Goal: Communication & Community: Ask a question

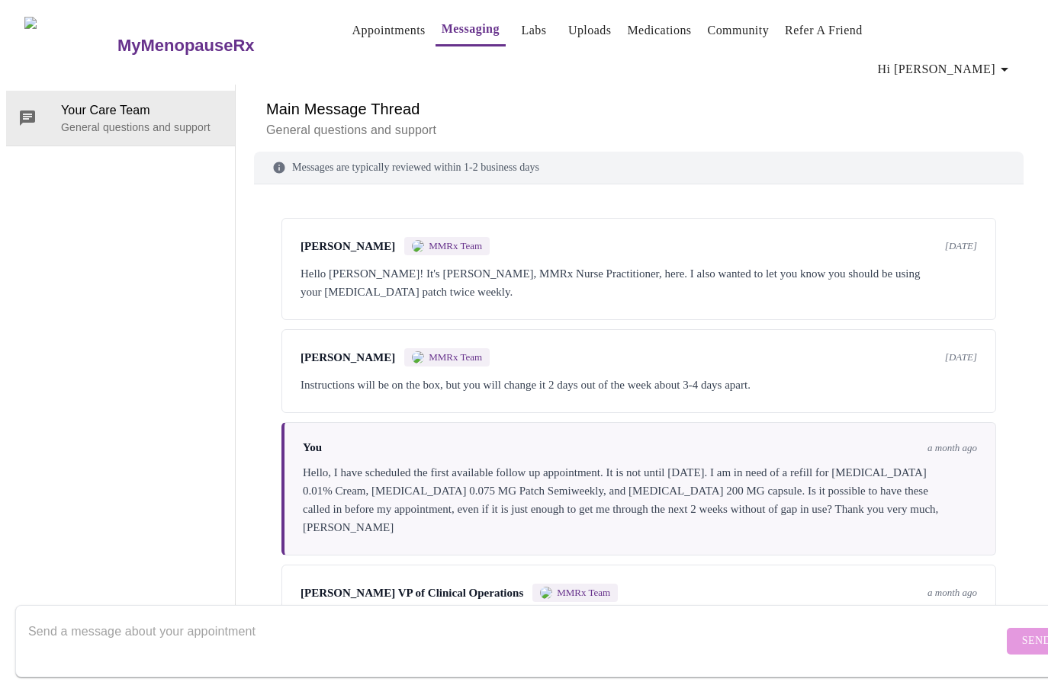
scroll to position [1959, 0]
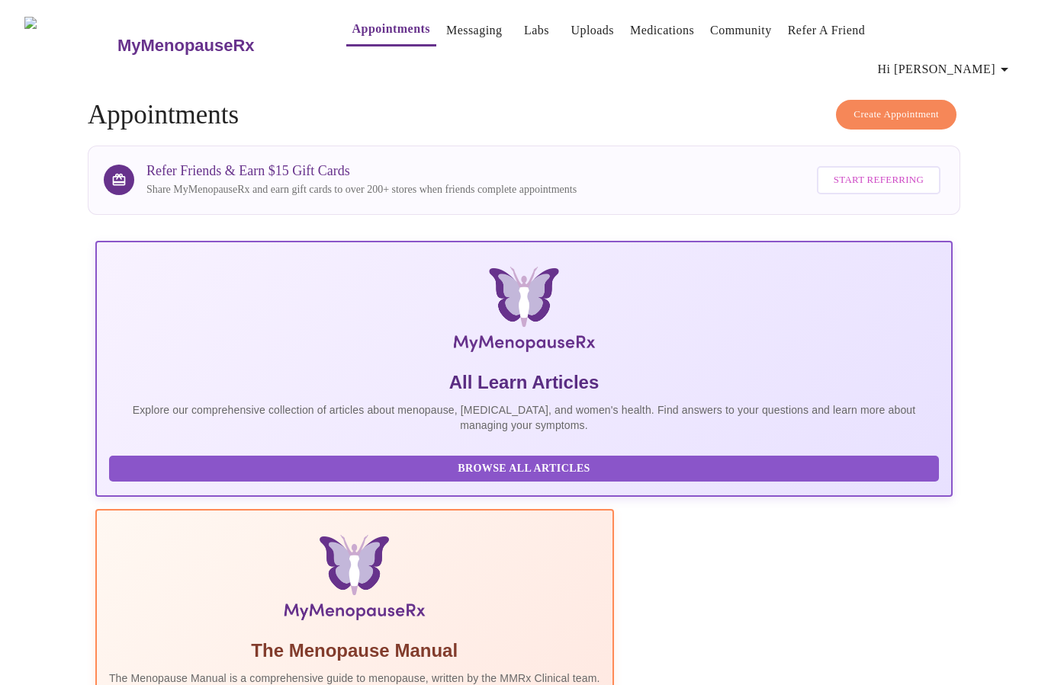
click at [446, 27] on link "Messaging" at bounding box center [474, 30] width 56 height 21
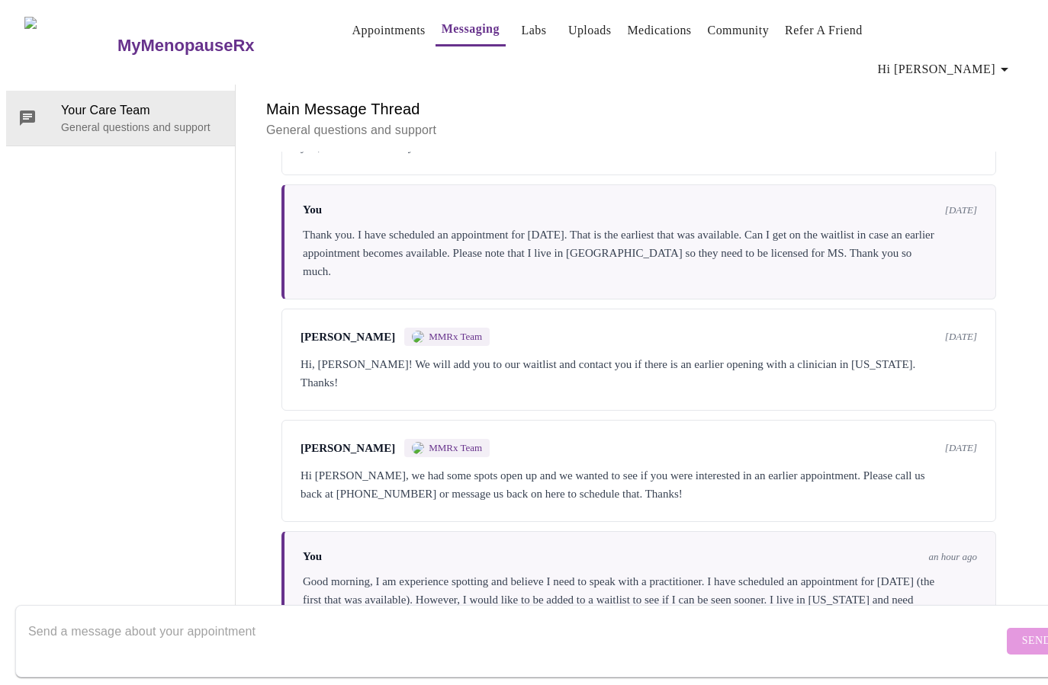
scroll to position [1959, 0]
